Goal: Use online tool/utility: Utilize a website feature to perform a specific function

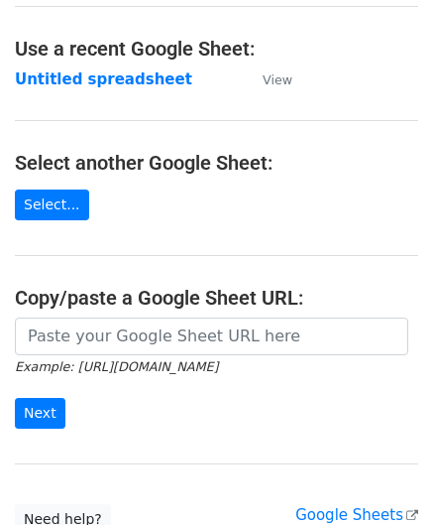
scroll to position [99, 0]
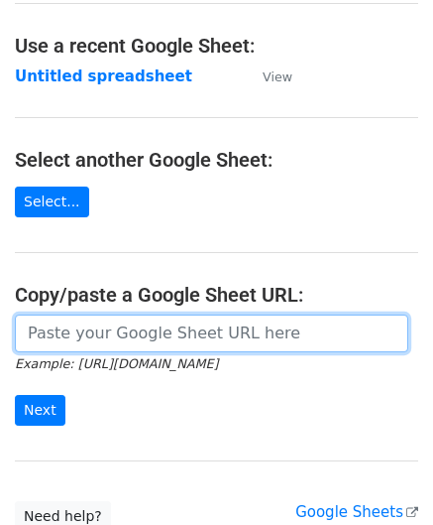
click at [111, 325] on input "url" at bounding box center [212, 333] width 394 height 38
paste input "[URL][DOMAIN_NAME]"
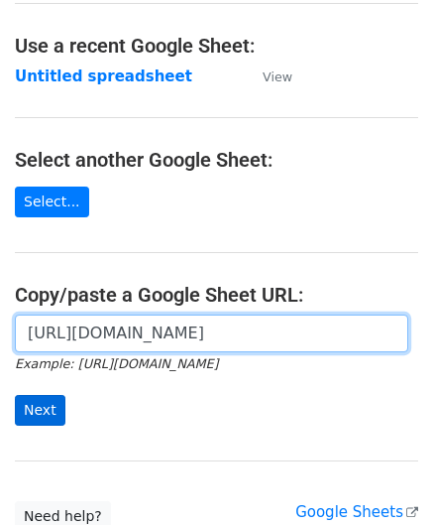
type input "https://docs.google.com/spreadsheets/d/1LAYeREfiDq40fOaPJe2N3DFNw78kEMx72rb2R1F…"
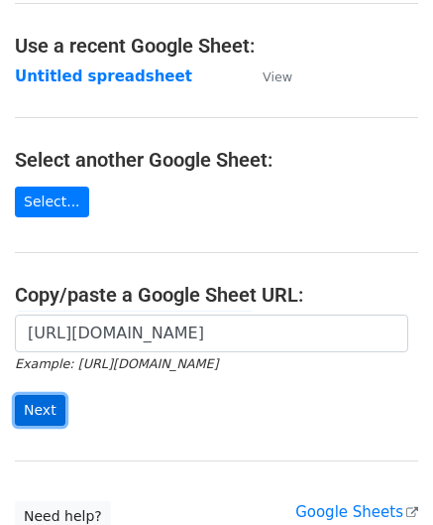
drag, startPoint x: 44, startPoint y: 408, endPoint x: 32, endPoint y: 410, distance: 12.1
click at [42, 407] on input "Next" at bounding box center [40, 410] width 51 height 31
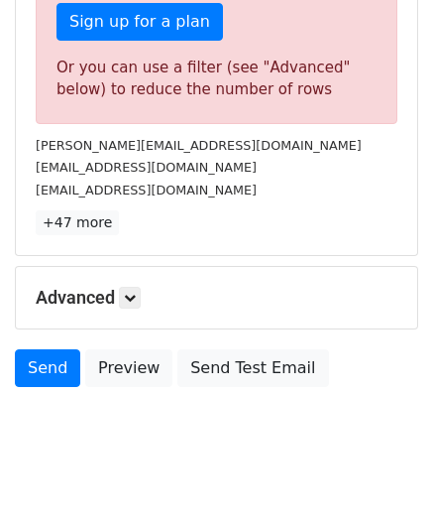
scroll to position [669, 0]
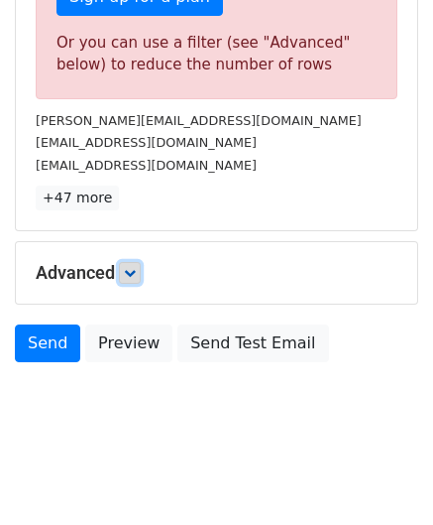
click at [141, 275] on link at bounding box center [130, 273] width 22 height 22
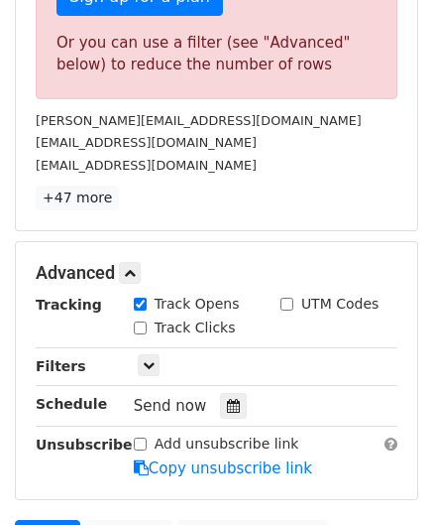
click at [238, 408] on div "Send now" at bounding box center [250, 406] width 233 height 27
click at [229, 393] on div at bounding box center [233, 406] width 27 height 26
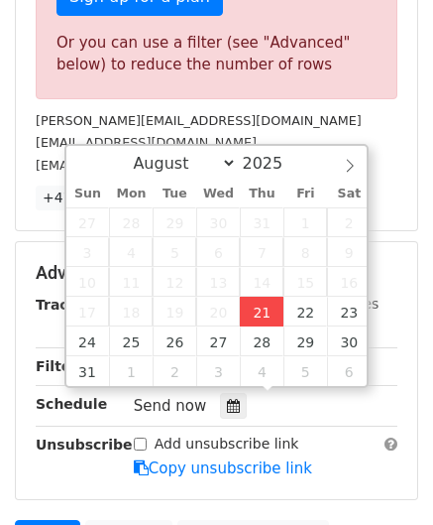
type input "[DATE] 12:00"
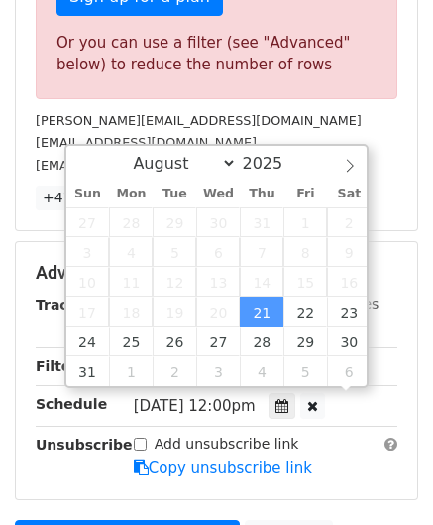
scroll to position [0, 0]
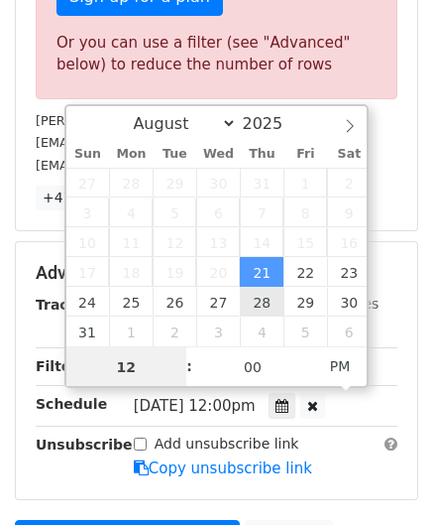
paste input "7"
type input "7"
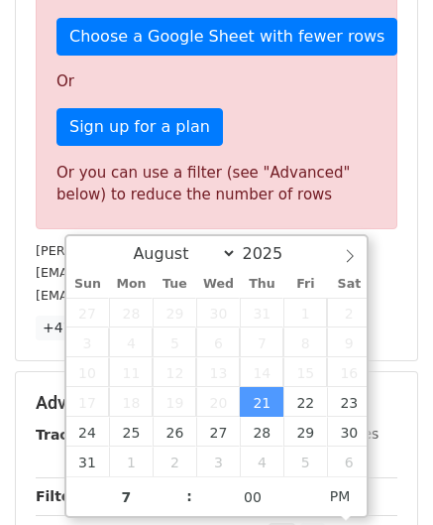
type input "[DATE] 19:00"
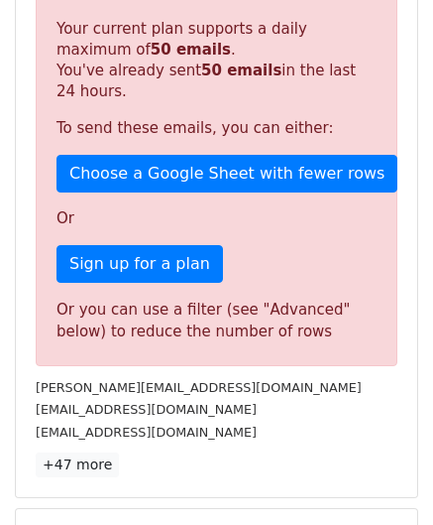
scroll to position [909, 0]
